Goal: Task Accomplishment & Management: Complete application form

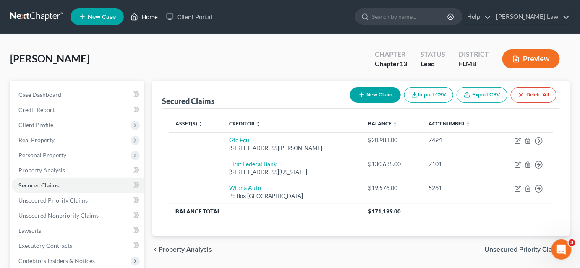
click at [150, 18] on link "Home" at bounding box center [144, 16] width 36 height 15
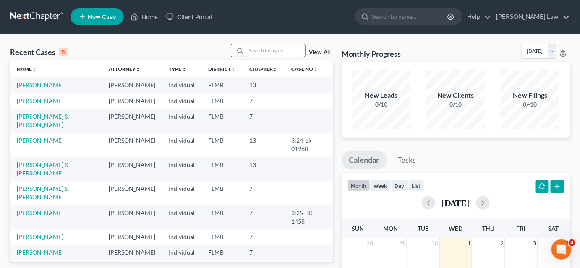
drag, startPoint x: 254, startPoint y: 47, endPoint x: 249, endPoint y: 50, distance: 5.3
click at [253, 47] on input "search" at bounding box center [276, 51] width 59 height 12
click at [41, 177] on link "[PERSON_NAME] & [PERSON_NAME]" at bounding box center [43, 169] width 52 height 16
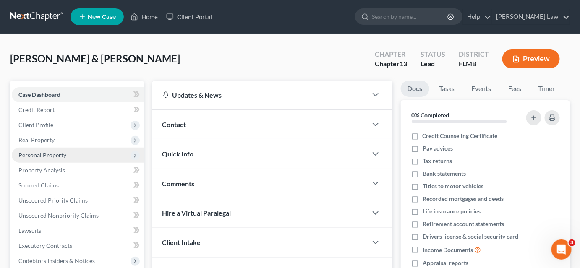
click at [52, 153] on span "Personal Property" at bounding box center [42, 155] width 48 height 7
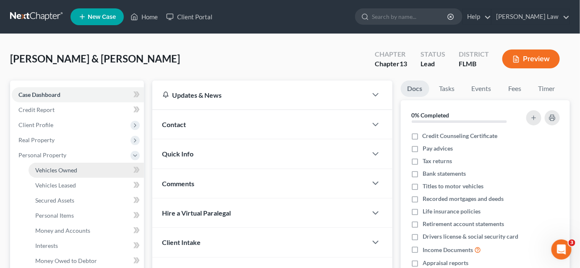
click at [65, 170] on span "Vehicles Owned" at bounding box center [56, 170] width 42 height 7
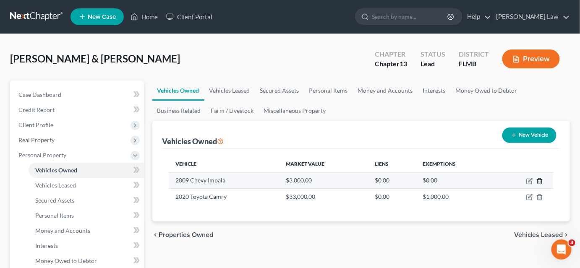
click at [540, 182] on icon "button" at bounding box center [540, 181] width 7 height 7
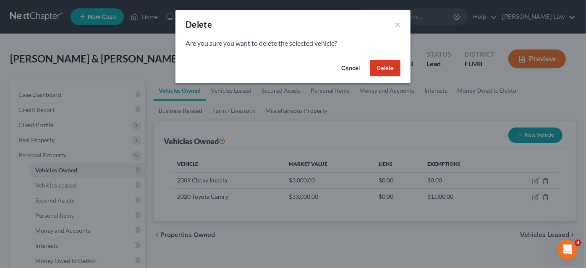
click at [375, 67] on button "Delete" at bounding box center [385, 68] width 31 height 17
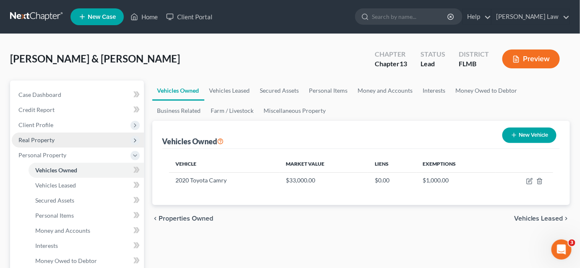
click at [57, 141] on span "Real Property" at bounding box center [78, 140] width 132 height 15
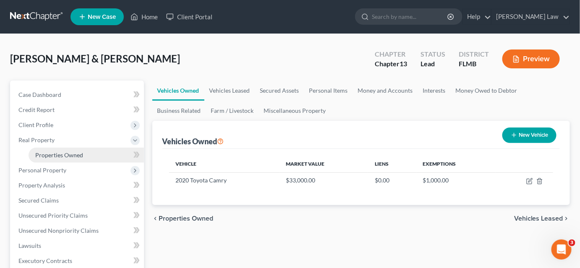
click at [56, 153] on span "Properties Owned" at bounding box center [59, 155] width 48 height 7
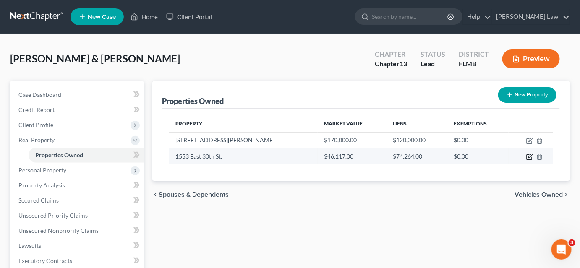
click at [527, 157] on icon "button" at bounding box center [530, 157] width 7 height 7
select select "9"
select select "2"
select select "0"
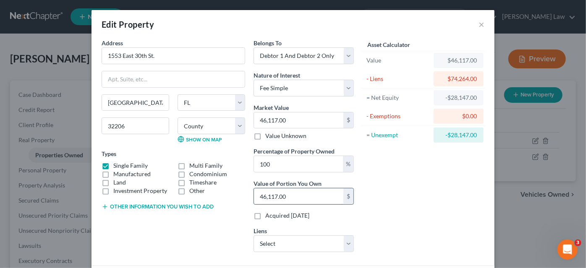
scroll to position [65, 0]
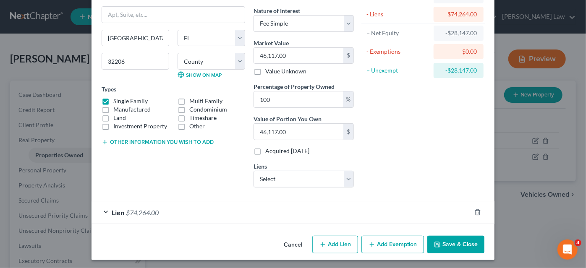
click at [380, 240] on button "Add Exemption" at bounding box center [393, 245] width 63 height 18
select select "2"
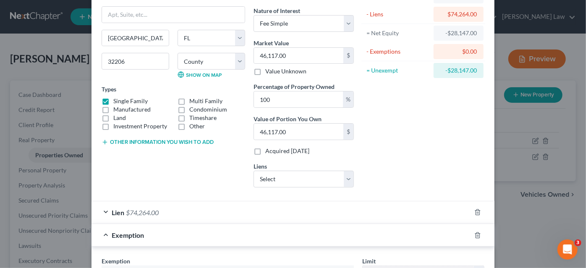
scroll to position [179, 0]
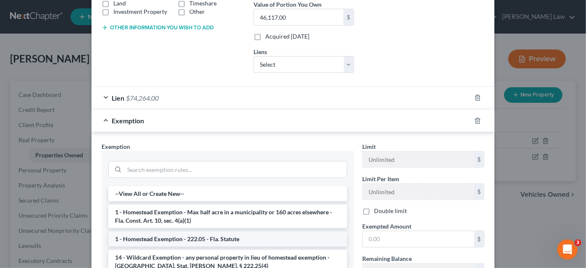
click at [211, 237] on li "1 - Homestead Exemption - 222.05 - Fla. Statute" at bounding box center [227, 239] width 239 height 15
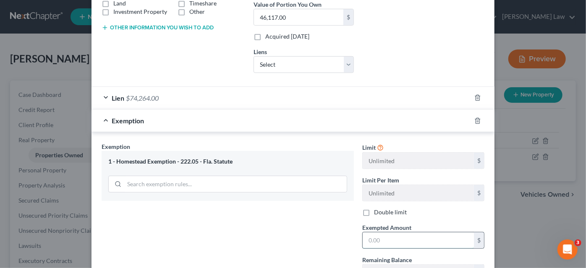
click at [372, 235] on input "text" at bounding box center [418, 241] width 111 height 16
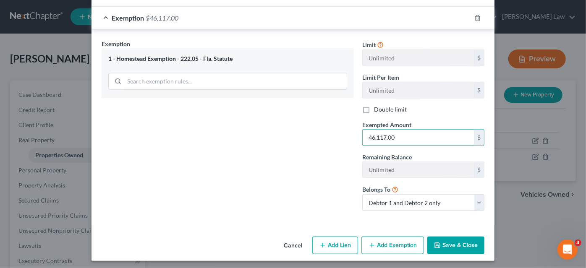
type input "46,117.00"
click at [440, 239] on button "Save & Close" at bounding box center [455, 246] width 57 height 18
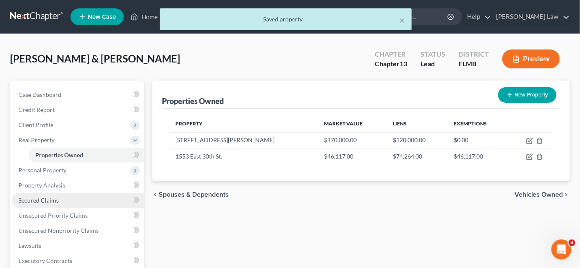
click at [69, 201] on link "Secured Claims" at bounding box center [78, 200] width 132 height 15
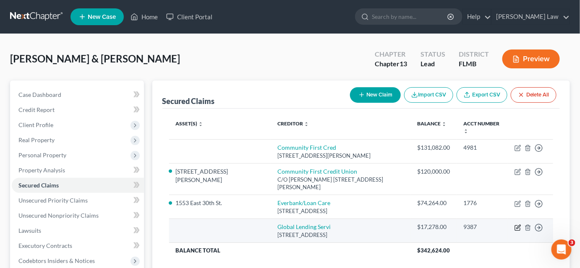
click at [518, 225] on icon "button" at bounding box center [518, 228] width 7 height 7
select select "10"
select select "0"
select select "1"
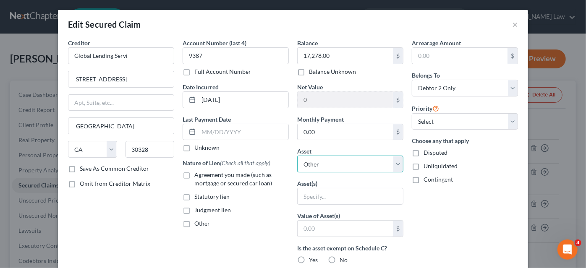
click at [308, 162] on select "Select Other Multiple Assets 8234 [PERSON_NAME] Ct. - $170000.0 [STREET_ADDRESS…" at bounding box center [350, 164] width 106 height 17
select select "9"
click at [297, 156] on select "Select Other Multiple Assets 8234 [PERSON_NAME] Ct. - $170000.0 [STREET_ADDRESS…" at bounding box center [350, 164] width 106 height 17
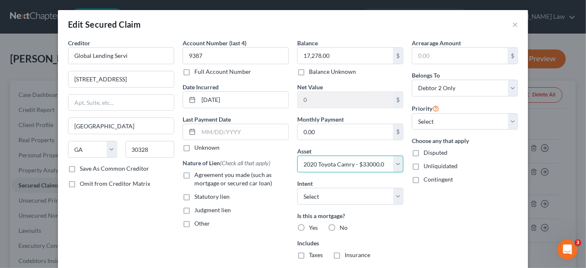
scroll to position [114, 0]
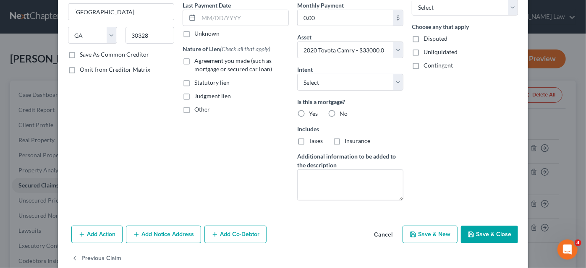
click at [468, 233] on icon "button" at bounding box center [471, 234] width 7 height 7
select select
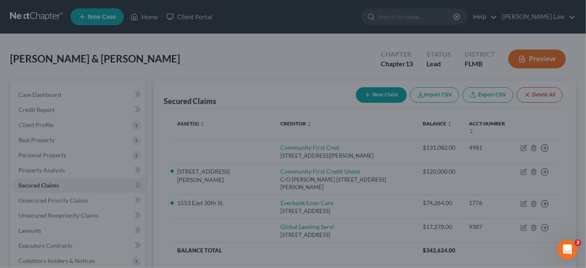
type input "15,722.00"
select select "9"
type input "0"
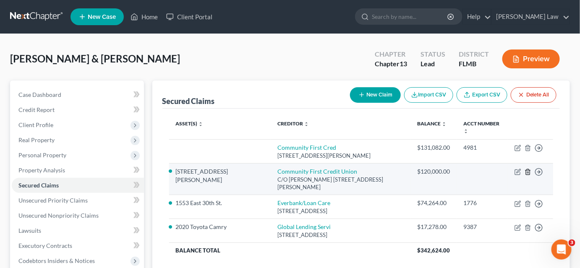
click at [527, 169] on icon "button" at bounding box center [528, 172] width 7 height 7
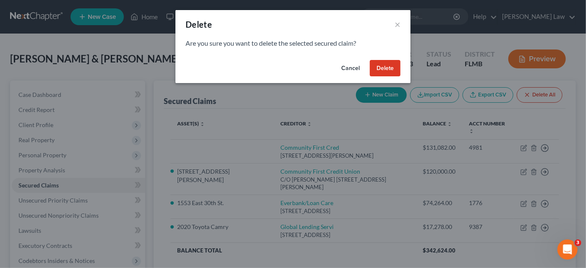
click at [390, 68] on button "Delete" at bounding box center [385, 68] width 31 height 17
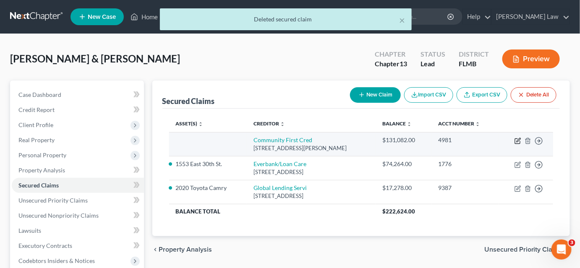
click at [517, 140] on icon "button" at bounding box center [518, 141] width 7 height 7
select select "33"
select select "0"
select select "1"
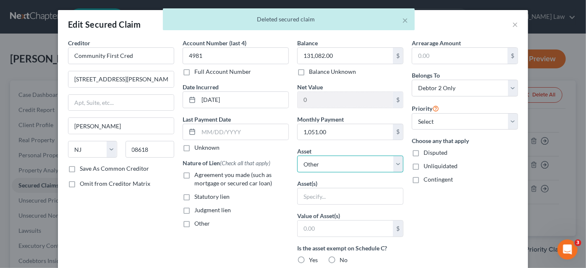
click at [324, 166] on select "Select Other Multiple Assets 8234 [PERSON_NAME] Ct. - $170000.0 [STREET_ADDRESS…" at bounding box center [350, 164] width 106 height 17
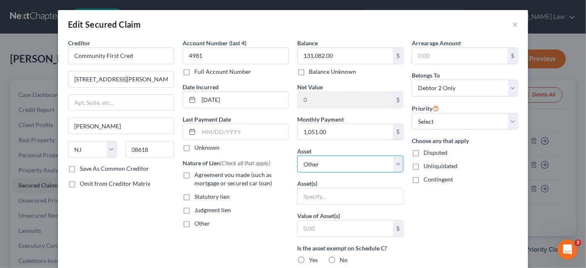
select select "2"
click at [297, 156] on select "Select Other Multiple Assets 8234 [PERSON_NAME] Ct. - $170000.0 [STREET_ADDRESS…" at bounding box center [350, 164] width 106 height 17
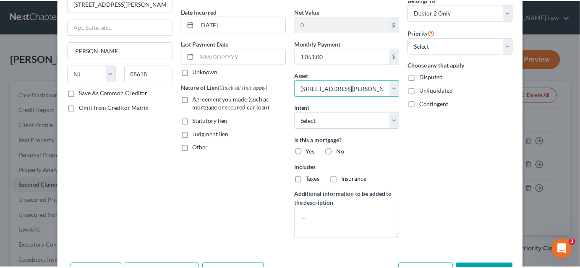
scroll to position [129, 0]
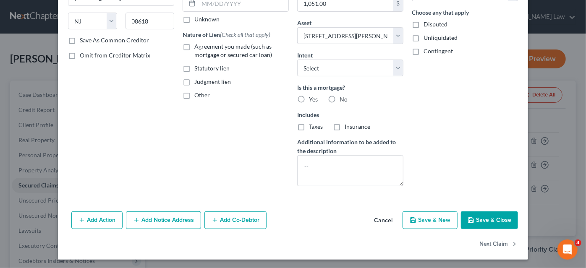
click at [480, 219] on button "Save & Close" at bounding box center [489, 221] width 57 height 18
select select
type input "38,918.00"
select select "2"
type input "0"
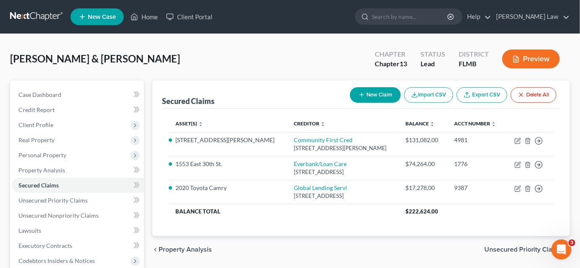
scroll to position [114, 0]
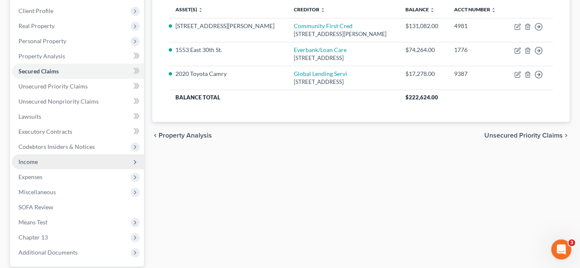
click at [48, 164] on span "Income" at bounding box center [78, 162] width 132 height 15
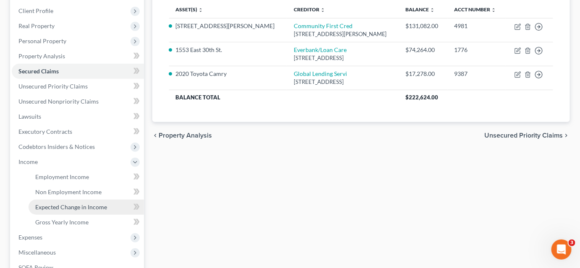
click at [58, 210] on span "Expected Change in Income" at bounding box center [71, 207] width 72 height 7
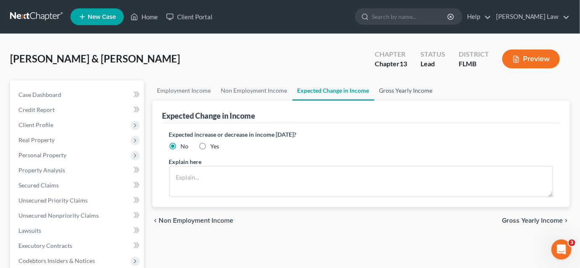
click at [395, 89] on link "Gross Yearly Income" at bounding box center [406, 91] width 63 height 20
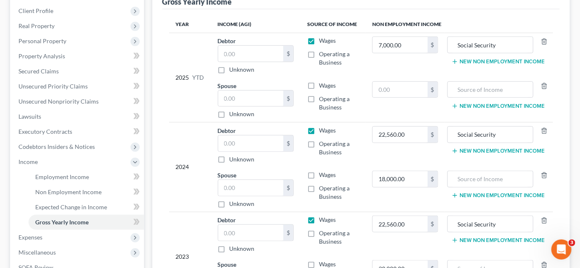
scroll to position [191, 0]
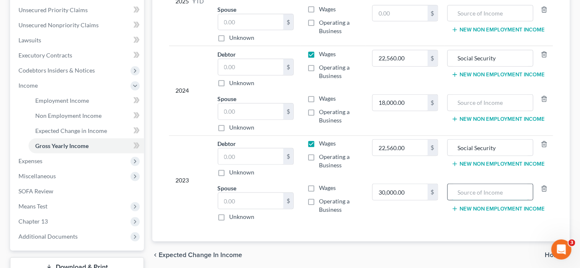
click at [472, 191] on input "text" at bounding box center [490, 192] width 77 height 16
click at [469, 192] on input "Boarding" at bounding box center [490, 192] width 77 height 16
type input "Boarding"
click at [485, 100] on input "text" at bounding box center [490, 103] width 77 height 16
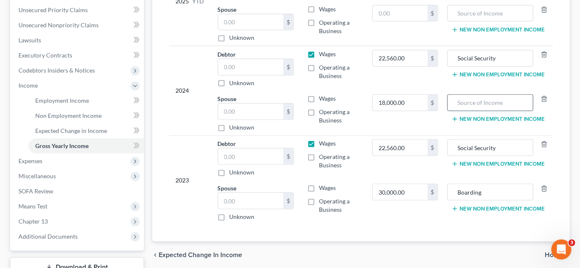
paste input "Boarding"
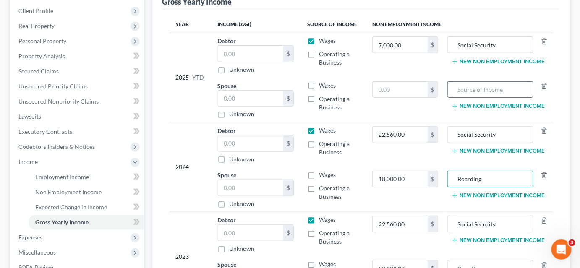
type input "Boarding"
click at [472, 89] on input "text" at bounding box center [490, 90] width 77 height 16
paste input "Boarding"
type input "Boarding"
click at [404, 89] on input "text" at bounding box center [400, 90] width 55 height 16
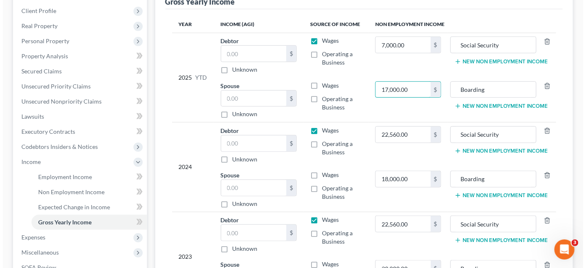
scroll to position [253, 0]
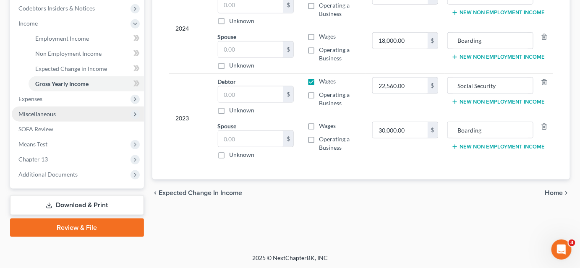
type input "17,000.00"
click at [64, 116] on span "Miscellaneous" at bounding box center [78, 114] width 132 height 15
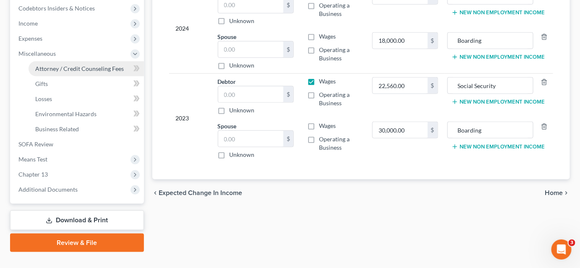
click at [78, 63] on link "Attorney / Credit Counseling Fees" at bounding box center [86, 68] width 115 height 15
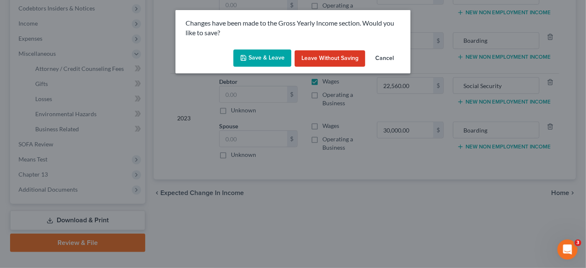
click at [252, 60] on button "Save & Leave" at bounding box center [262, 59] width 58 height 18
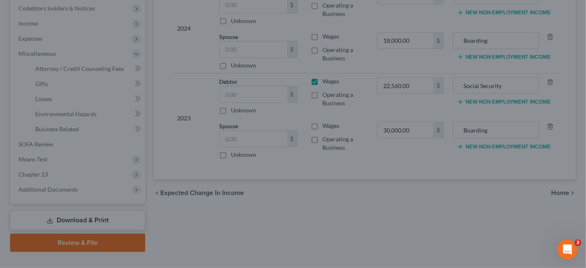
select select "0"
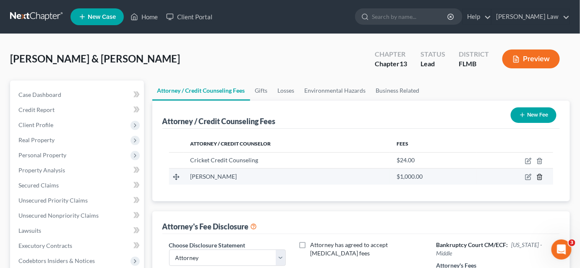
click at [541, 177] on icon "button" at bounding box center [540, 177] width 7 height 7
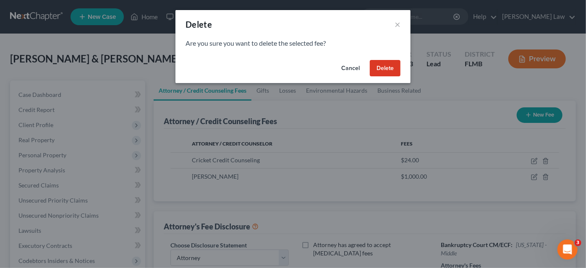
click at [390, 66] on button "Delete" at bounding box center [385, 68] width 31 height 17
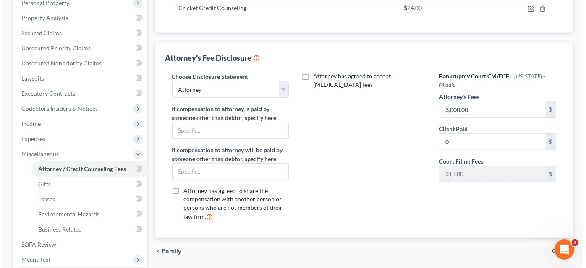
scroll to position [268, 0]
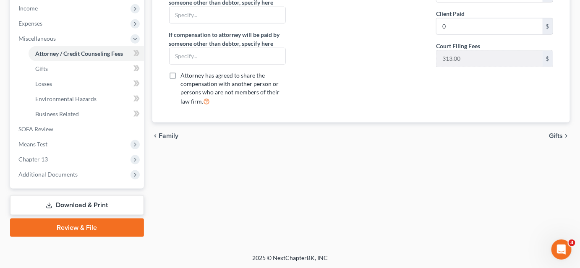
click at [86, 206] on link "Download & Print" at bounding box center [77, 206] width 134 height 20
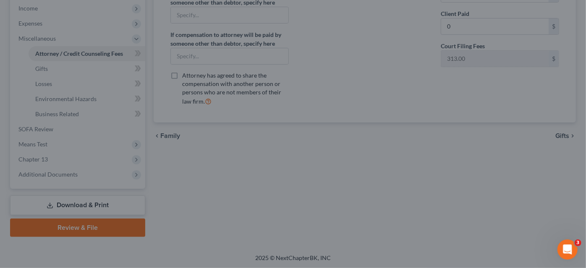
click at [107, 48] on div at bounding box center [293, 134] width 586 height 268
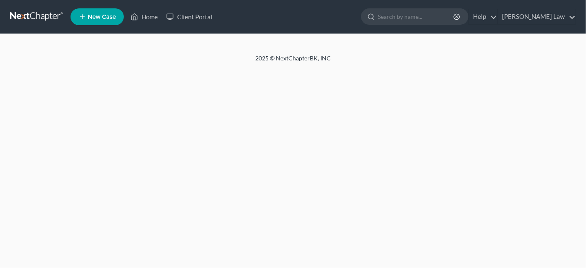
select select "0"
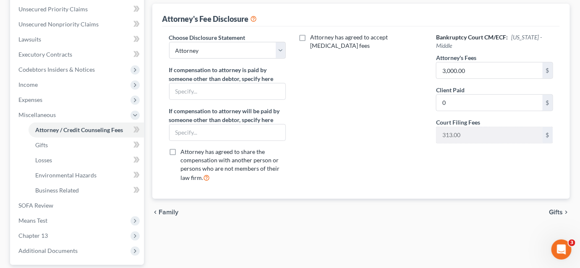
scroll to position [268, 0]
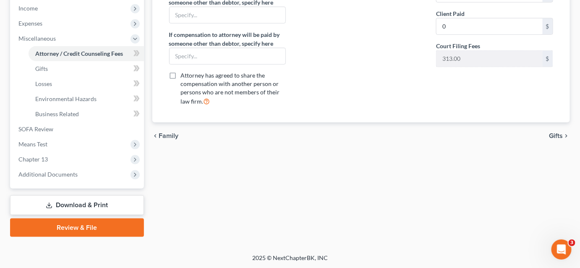
click at [103, 203] on link "Download & Print" at bounding box center [77, 206] width 134 height 20
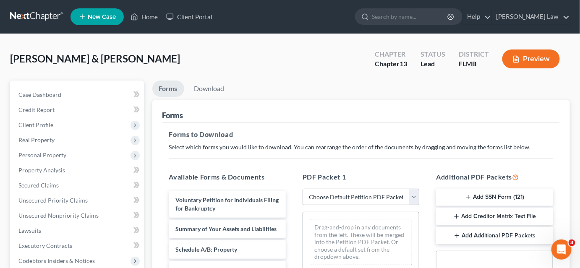
scroll to position [152, 0]
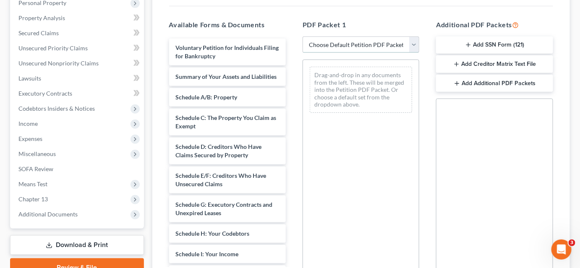
click at [342, 40] on select "Choose Default Petition PDF Packet Complete Bankruptcy Petition (all forms and …" at bounding box center [361, 45] width 117 height 17
select select "0"
click at [303, 37] on select "Choose Default Petition PDF Packet Complete Bankruptcy Petition (all forms and …" at bounding box center [361, 45] width 117 height 17
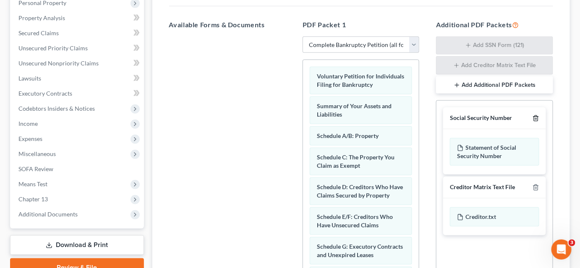
click at [534, 115] on icon "button" at bounding box center [536, 118] width 7 height 7
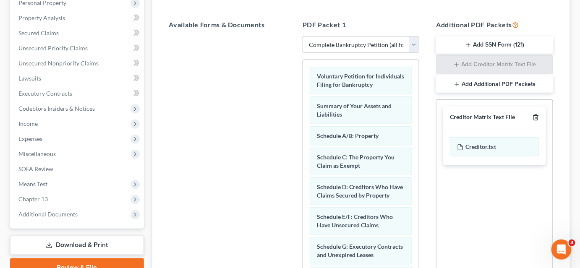
click at [534, 114] on icon "button" at bounding box center [536, 117] width 7 height 7
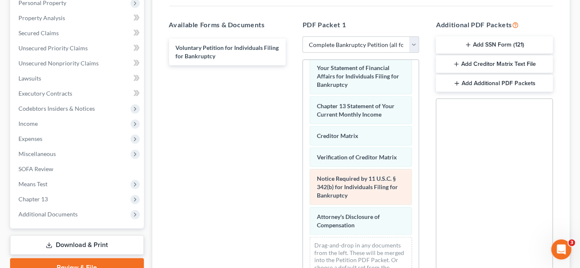
scroll to position [191, 0]
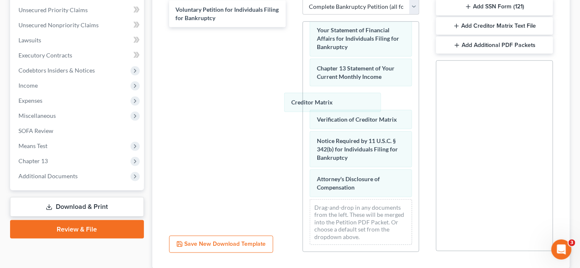
drag, startPoint x: 358, startPoint y: 95, endPoint x: 226, endPoint y: 81, distance: 132.5
click at [303, 81] on div "Creditor Matrix Summary of Your Assets and Liabilities Schedule A/B: Property S…" at bounding box center [361, 0] width 116 height 503
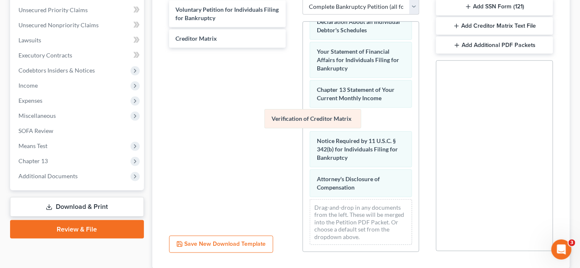
drag, startPoint x: 340, startPoint y: 115, endPoint x: 214, endPoint y: 86, distance: 129.5
click at [303, 86] on div "Verification of Creditor Matrix Summary of Your Assets and Liabilities Schedule…" at bounding box center [361, 11] width 116 height 481
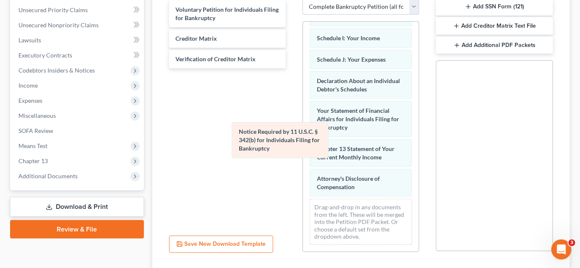
scroll to position [205, 0]
drag, startPoint x: 330, startPoint y: 141, endPoint x: 204, endPoint y: 117, distance: 128.2
click at [303, 119] on div "Notice Required by 11 U.S.C. § 342(b) for Individuals Filing for Bankruptcy Sum…" at bounding box center [361, 41] width 116 height 422
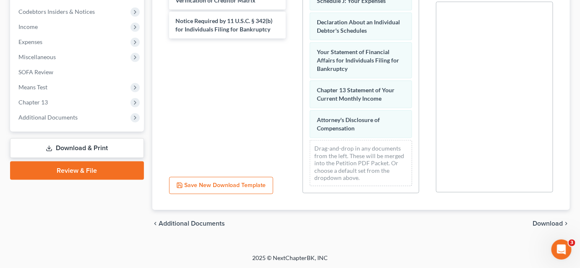
click at [544, 224] on span "Download" at bounding box center [548, 223] width 30 height 7
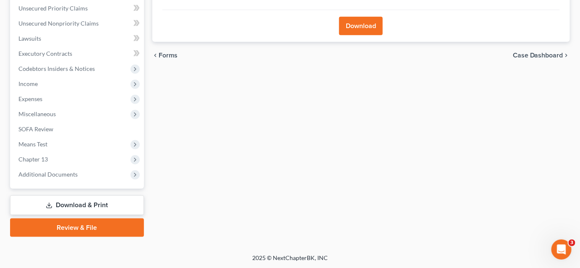
scroll to position [78, 0]
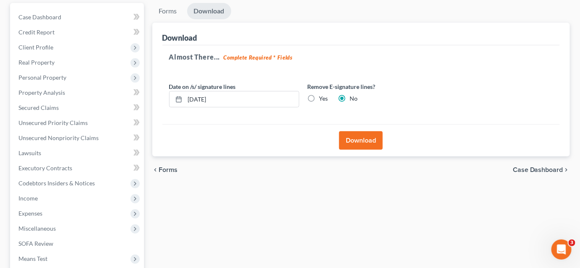
click at [360, 142] on button "Download" at bounding box center [361, 140] width 44 height 18
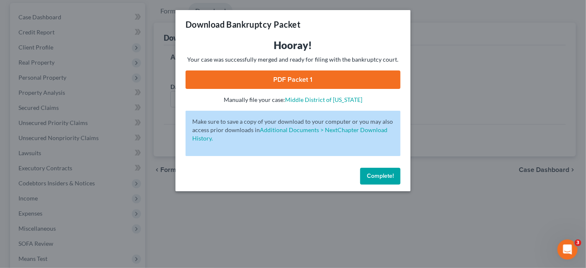
click at [274, 77] on link "PDF Packet 1" at bounding box center [293, 80] width 215 height 18
click at [383, 180] on button "Complete!" at bounding box center [380, 176] width 40 height 17
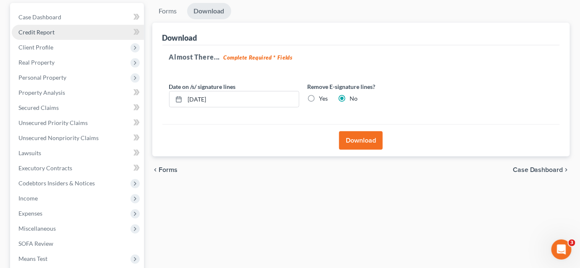
scroll to position [0, 0]
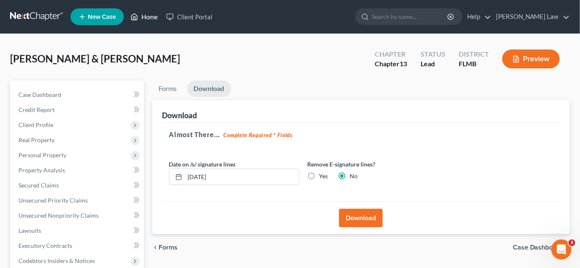
click at [144, 18] on link "Home" at bounding box center [144, 16] width 36 height 15
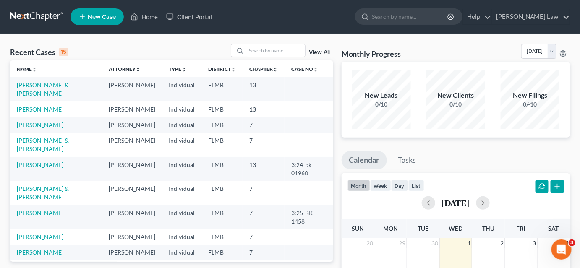
click at [42, 110] on link "[PERSON_NAME]" at bounding box center [40, 109] width 47 height 7
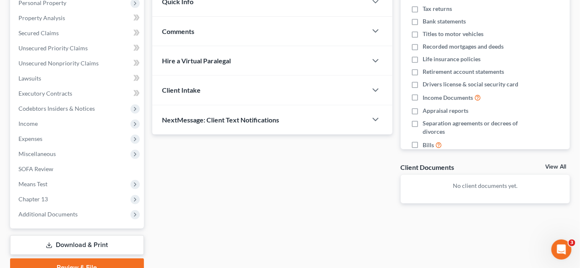
scroll to position [192, 0]
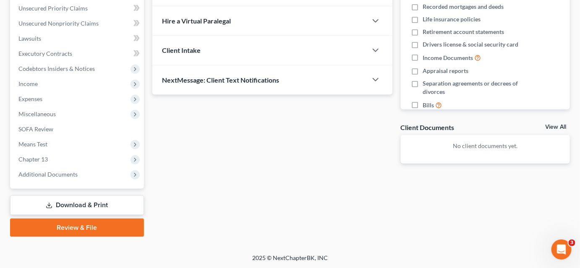
click at [89, 207] on link "Download & Print" at bounding box center [77, 206] width 134 height 20
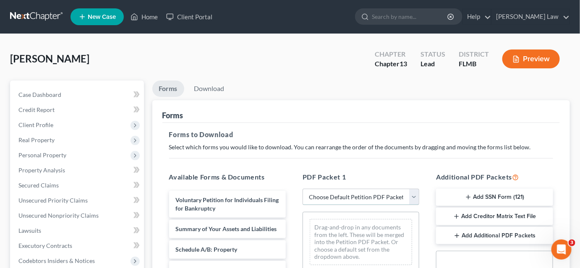
click at [325, 196] on select "Choose Default Petition PDF Packet Complete Bankruptcy Petition (all forms and …" at bounding box center [361, 197] width 117 height 17
select select "1"
click at [303, 189] on select "Choose Default Petition PDF Packet Complete Bankruptcy Petition (all forms and …" at bounding box center [361, 197] width 117 height 17
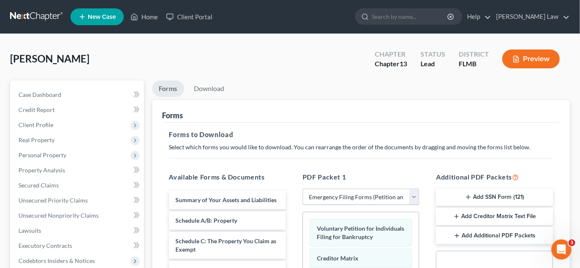
scroll to position [76, 0]
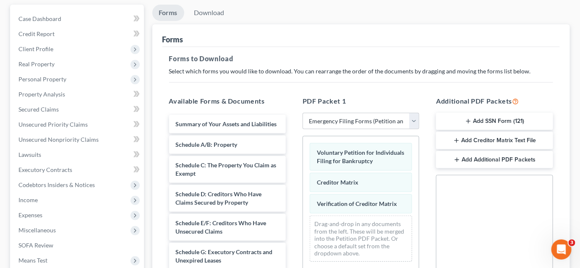
click at [464, 118] on button "Add SSN Form (121)" at bounding box center [494, 122] width 117 height 18
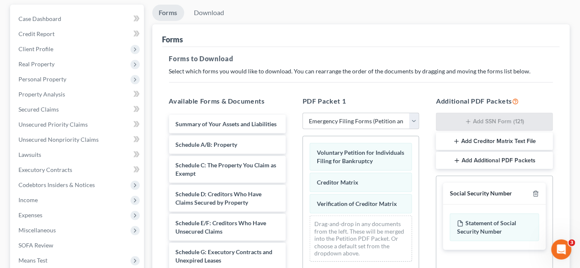
click at [469, 139] on button "Add Creditor Matrix Text File" at bounding box center [494, 142] width 117 height 18
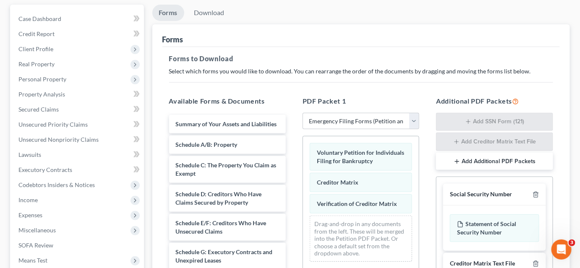
scroll to position [229, 0]
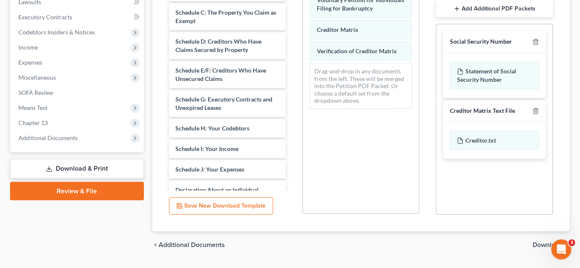
click at [532, 244] on div "chevron_left Additional Documents Download chevron_right" at bounding box center [361, 245] width 418 height 27
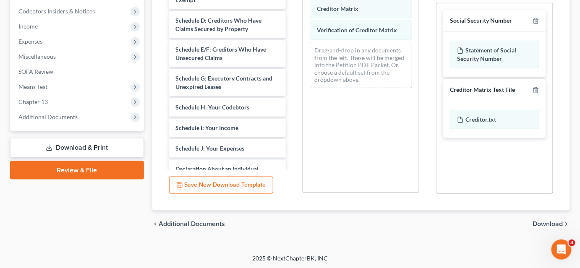
click at [539, 221] on span "Download" at bounding box center [548, 224] width 30 height 7
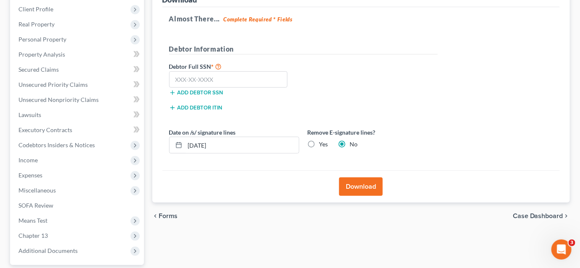
scroll to position [78, 0]
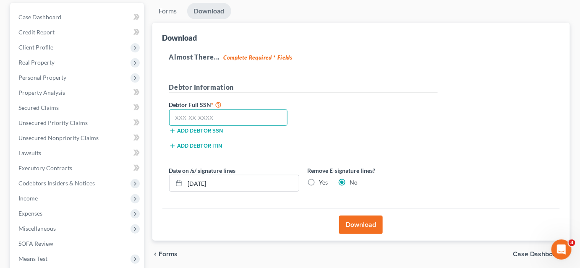
click at [176, 118] on input "text" at bounding box center [228, 118] width 119 height 17
type input "591-60-9190"
click at [357, 224] on button "Download" at bounding box center [361, 225] width 44 height 18
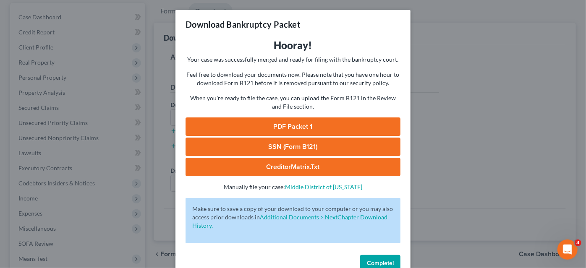
click at [301, 126] on link "PDF Packet 1" at bounding box center [293, 127] width 215 height 18
click at [439, 139] on div "Download Bankruptcy Packet Hooray! Your case was successfully merged and ready …" at bounding box center [293, 134] width 586 height 268
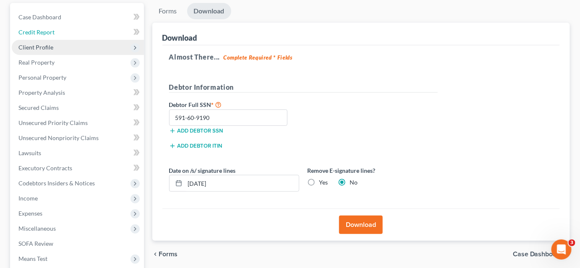
click at [60, 39] on ul "Case Dashboard Payments Invoices Payments Payments Credit Report Client Profile" at bounding box center [78, 153] width 132 height 287
click at [59, 46] on span "Client Profile" at bounding box center [78, 47] width 132 height 15
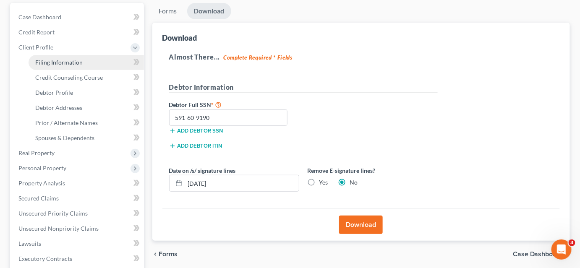
click at [61, 61] on span "Filing Information" at bounding box center [58, 62] width 47 height 7
select select "1"
select select "0"
select select "3"
select select "9"
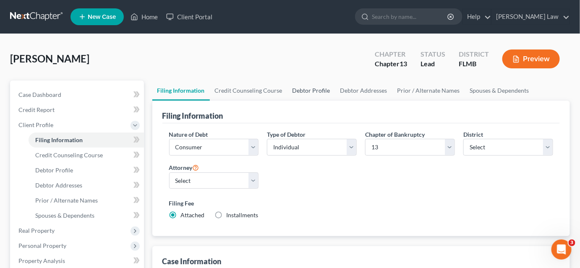
click at [307, 90] on link "Debtor Profile" at bounding box center [312, 91] width 48 height 20
select select "0"
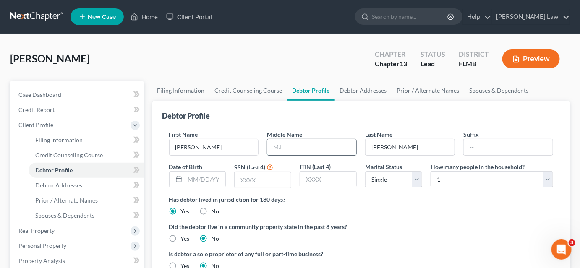
click at [279, 149] on input "text" at bounding box center [311, 147] width 89 height 16
type input "Courtez"
click at [198, 181] on input "text" at bounding box center [205, 180] width 41 height 16
type input "07/11/1982"
click at [245, 179] on input "text" at bounding box center [263, 180] width 56 height 16
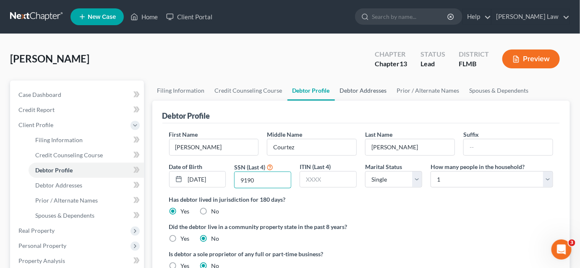
type input "9190"
click at [370, 91] on link "Debtor Addresses" at bounding box center [363, 91] width 57 height 20
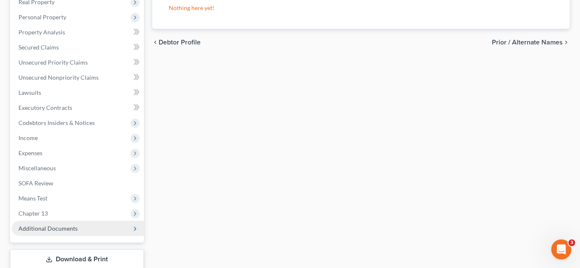
scroll to position [283, 0]
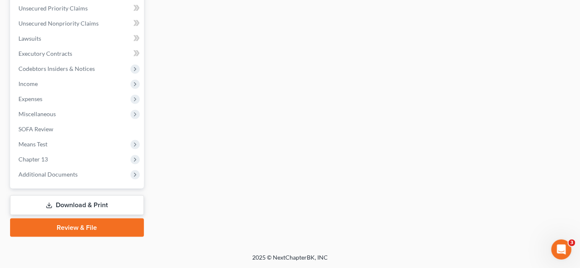
click at [93, 208] on link "Download & Print" at bounding box center [77, 206] width 134 height 20
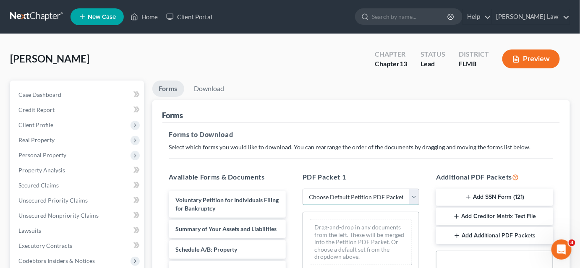
click at [357, 199] on select "Choose Default Petition PDF Packet Complete Bankruptcy Petition (all forms and …" at bounding box center [361, 197] width 117 height 17
select select "1"
click at [303, 189] on select "Choose Default Petition PDF Packet Complete Bankruptcy Petition (all forms and …" at bounding box center [361, 197] width 117 height 17
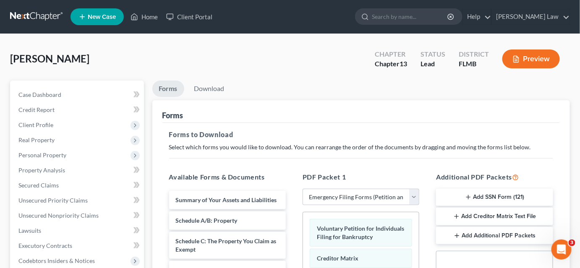
click at [476, 198] on button "Add SSN Form (121)" at bounding box center [494, 198] width 117 height 18
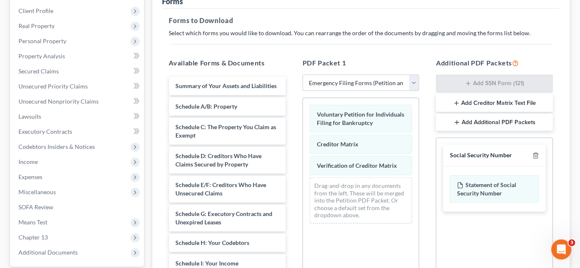
click at [479, 104] on button "Add Creditor Matrix Text File" at bounding box center [494, 103] width 117 height 18
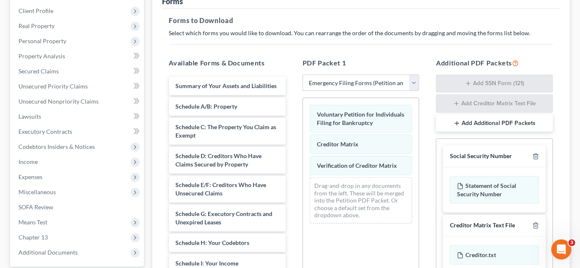
scroll to position [250, 0]
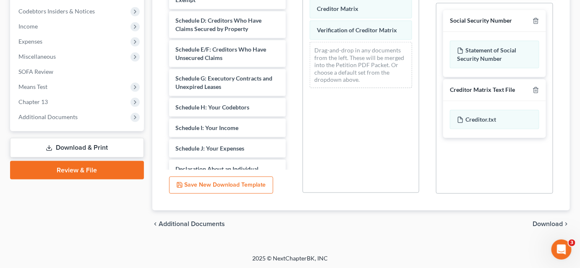
click at [543, 222] on span "Download" at bounding box center [548, 224] width 30 height 7
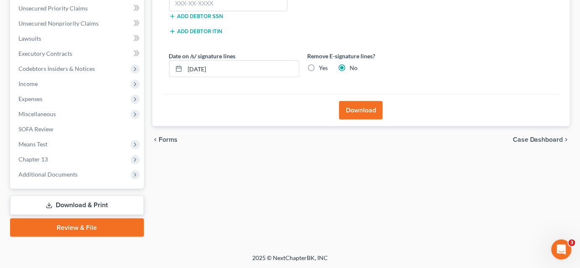
scroll to position [116, 0]
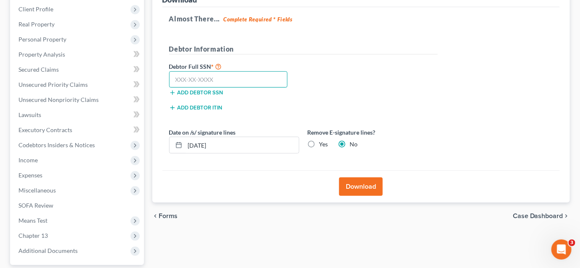
click at [197, 75] on input "text" at bounding box center [228, 79] width 119 height 17
type input "591-60-9190"
click at [361, 193] on button "Download" at bounding box center [361, 187] width 44 height 18
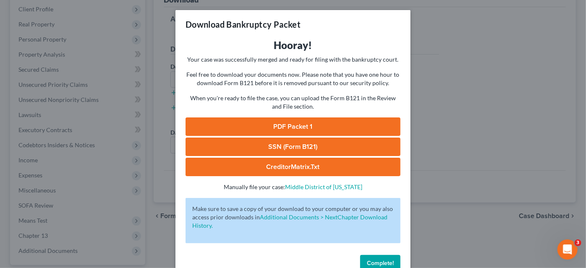
click at [286, 129] on link "PDF Packet 1" at bounding box center [293, 127] width 215 height 18
click at [302, 148] on link "SSN (Form B121)" at bounding box center [293, 147] width 215 height 18
click at [155, 50] on div "Download Bankruptcy Packet Hooray! Your case was successfully merged and ready …" at bounding box center [293, 134] width 586 height 268
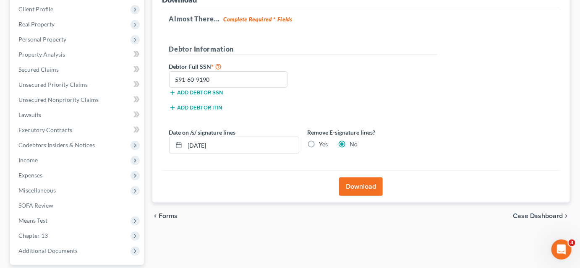
click at [351, 184] on button "Download" at bounding box center [361, 187] width 44 height 18
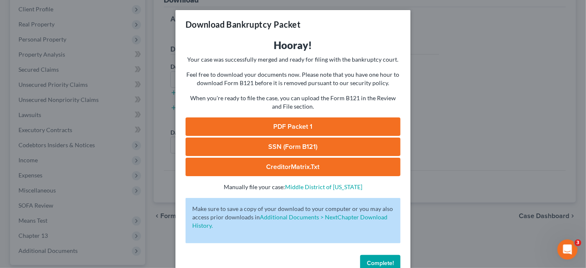
click at [300, 171] on link "CreditorMatrix.txt" at bounding box center [293, 167] width 215 height 18
